Goal: Task Accomplishment & Management: Manage account settings

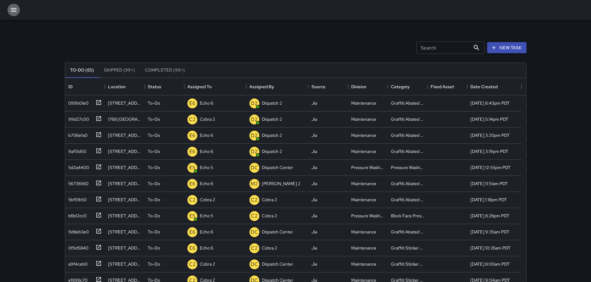
click at [18, 11] on button "button" at bounding box center [13, 10] width 12 height 12
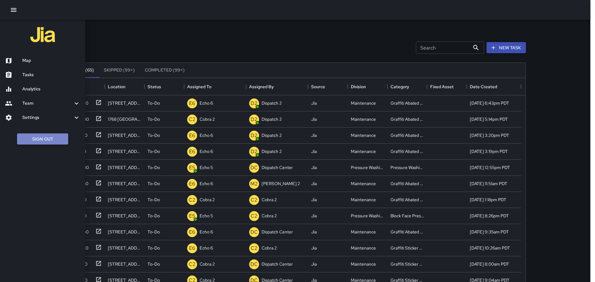
click at [18, 142] on button "Sign Out" at bounding box center [42, 139] width 51 height 11
